Goal: Information Seeking & Learning: Learn about a topic

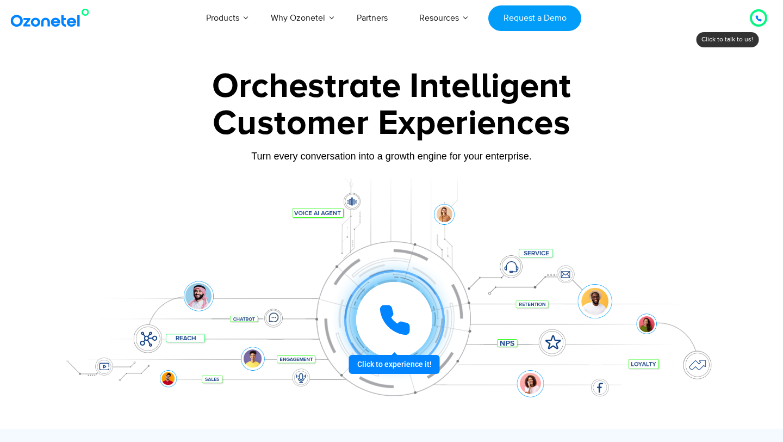
click at [758, 21] on icon at bounding box center [758, 18] width 7 height 7
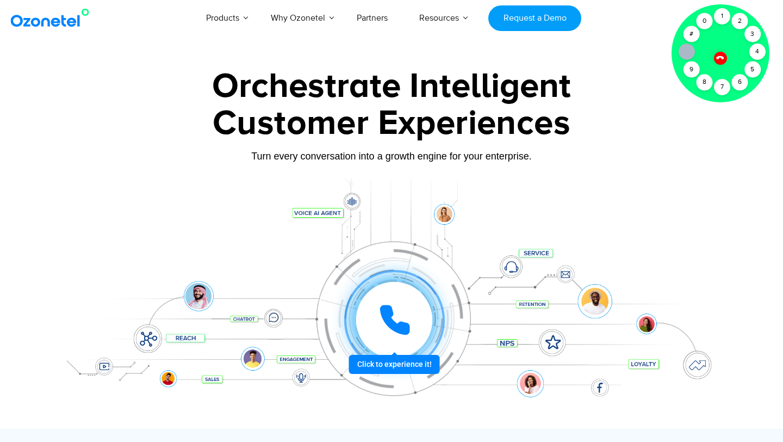
click at [723, 60] on div at bounding box center [721, 58] width 14 height 14
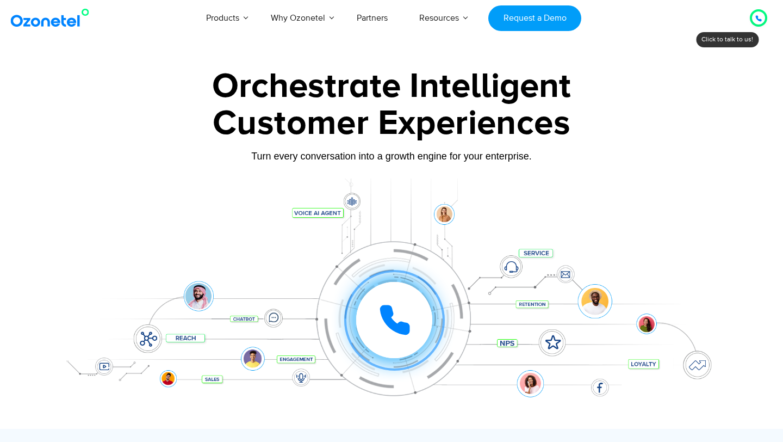
click at [698, 233] on div "Click to experience it! Call in progress... 1 2 3 4 5 6 7 8 9 # 0" at bounding box center [392, 298] width 680 height 185
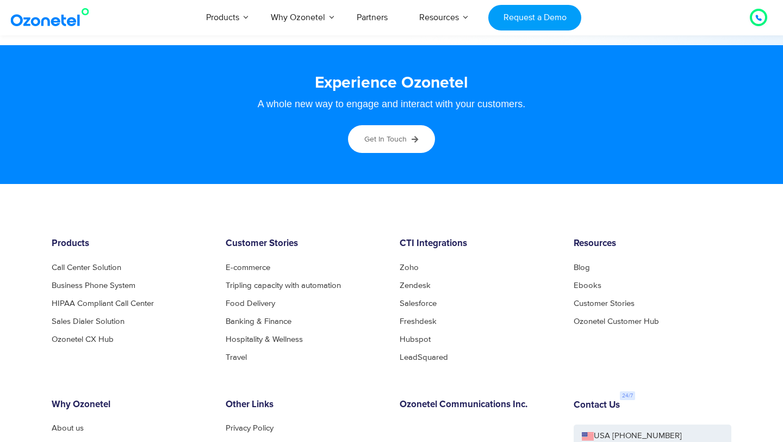
scroll to position [5953, 0]
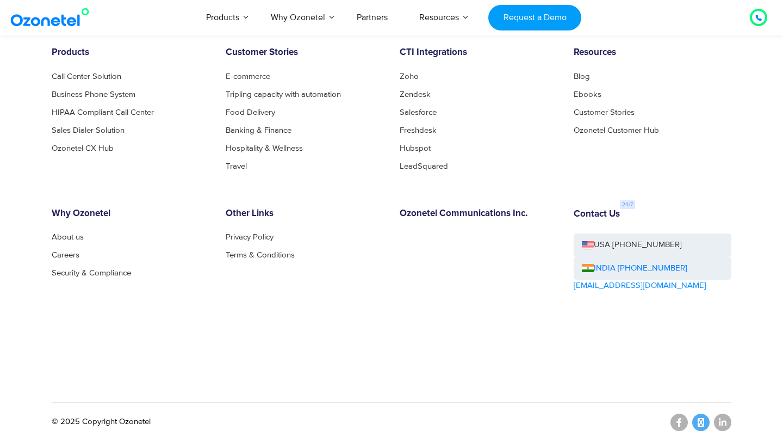
click at [699, 422] on icon at bounding box center [701, 422] width 7 height 9
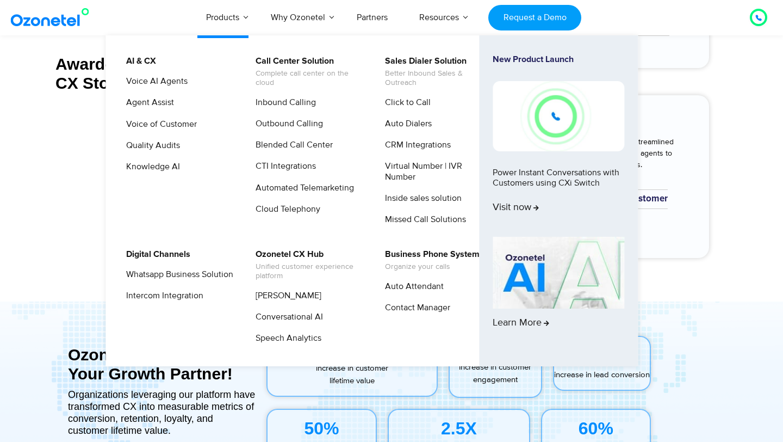
scroll to position [4624, 0]
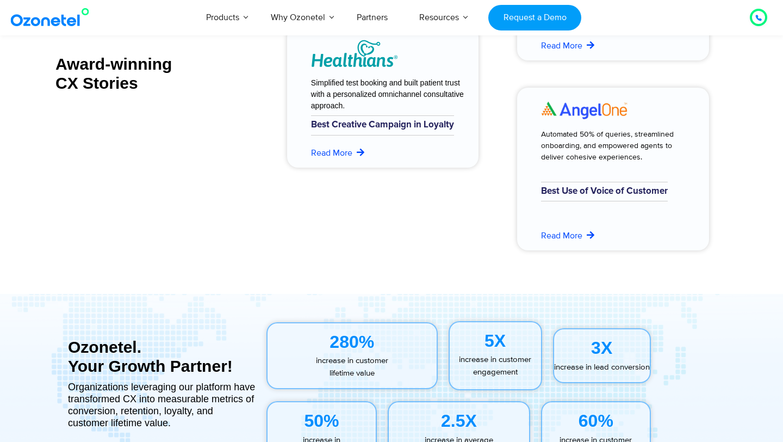
click at [518, 298] on div at bounding box center [391, 434] width 783 height 280
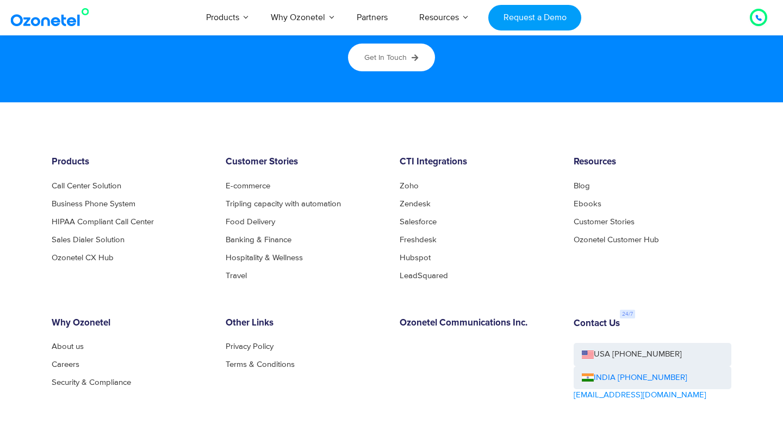
scroll to position [5953, 0]
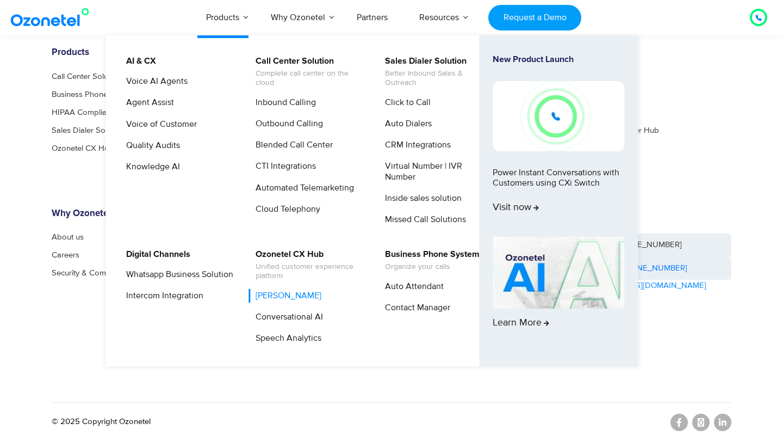
click at [286, 294] on link "[PERSON_NAME]" at bounding box center [286, 296] width 75 height 14
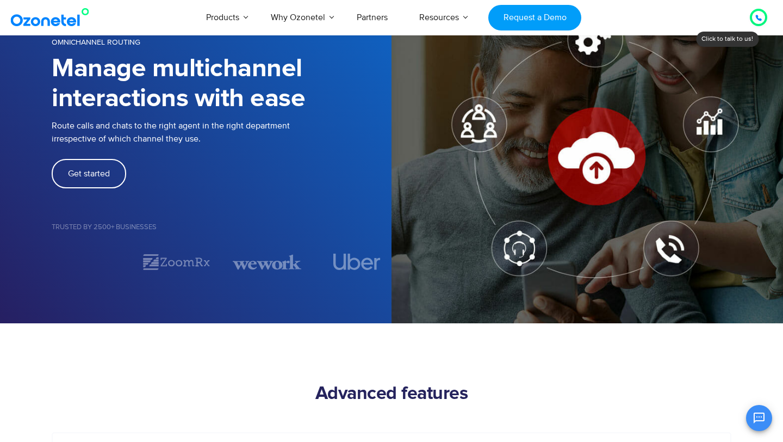
scroll to position [179, 0]
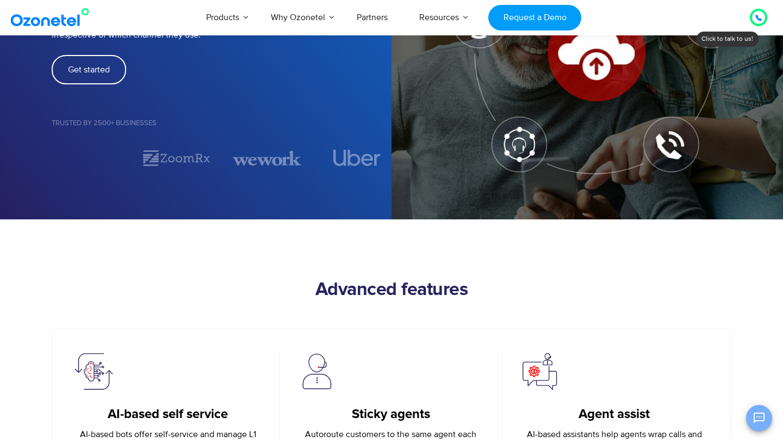
click at [761, 423] on icon "Open chat" at bounding box center [759, 417] width 13 height 13
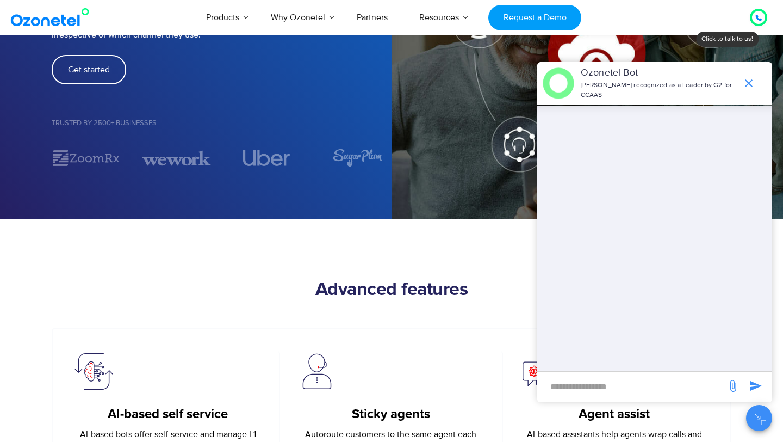
click at [659, 393] on input "new-msg-input" at bounding box center [632, 386] width 178 height 18
type input "**"
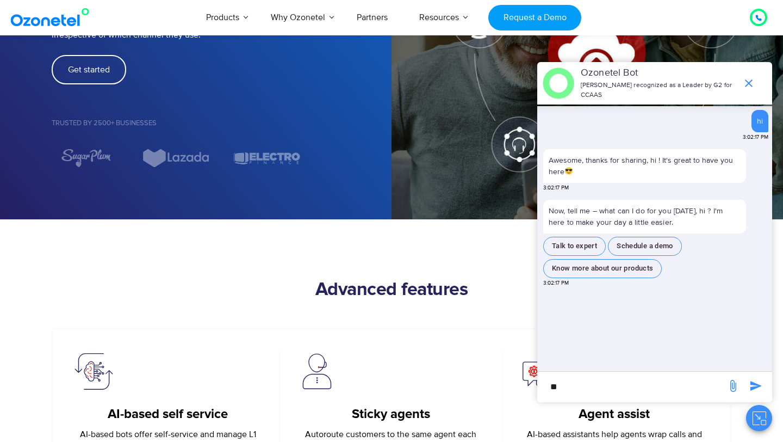
click at [600, 317] on div "hi 3:02:17 PM Awesome, thanks for sharing, hi ! It's great to have you here 3:0…" at bounding box center [656, 238] width 233 height 265
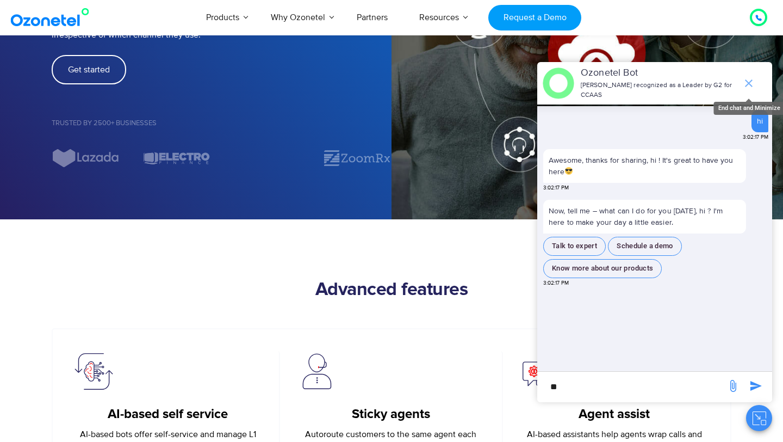
click at [747, 86] on icon "end chat or minimize" at bounding box center [748, 83] width 13 height 13
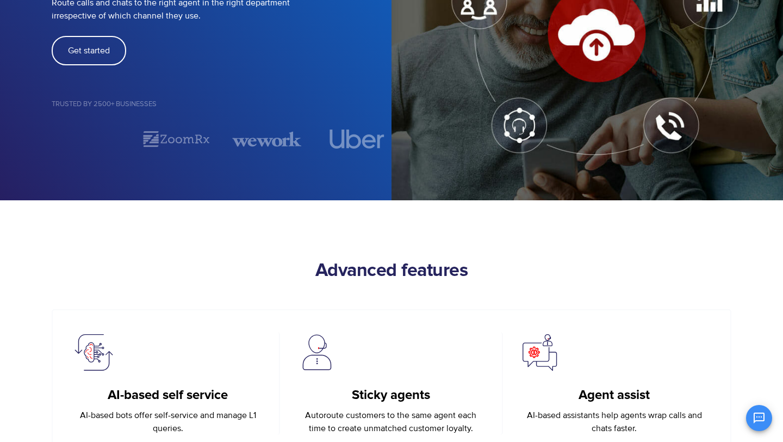
scroll to position [0, 0]
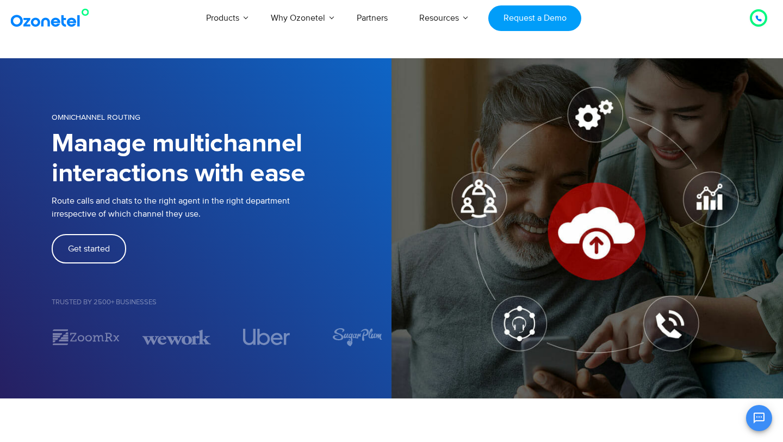
click at [38, 26] on img at bounding box center [52, 18] width 88 height 20
